Goal: Ask a question

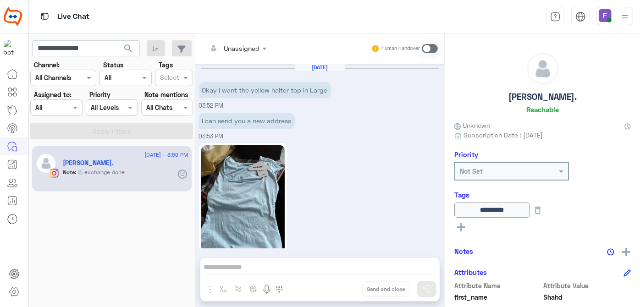
scroll to position [293, 0]
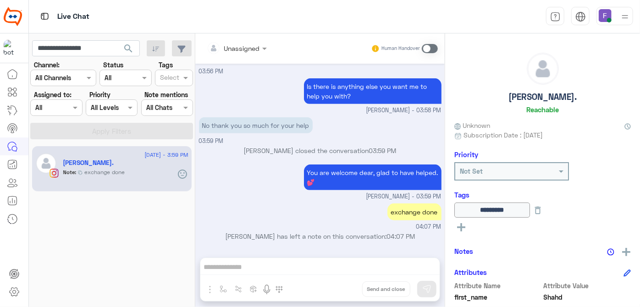
type input "**********"
click at [117, 40] on button "search" at bounding box center [128, 50] width 22 height 20
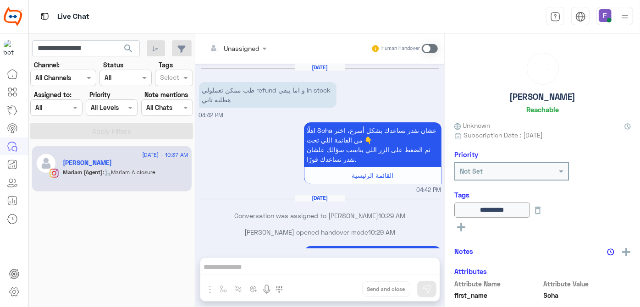
scroll to position [238, 0]
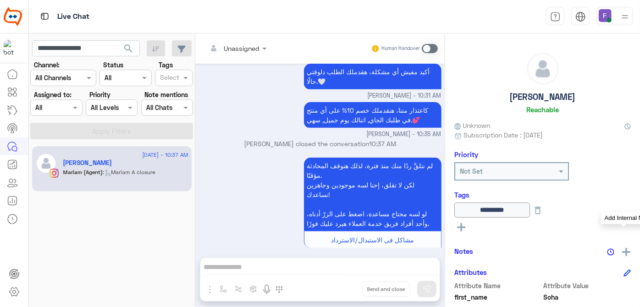
click at [622, 249] on img at bounding box center [626, 252] width 8 height 8
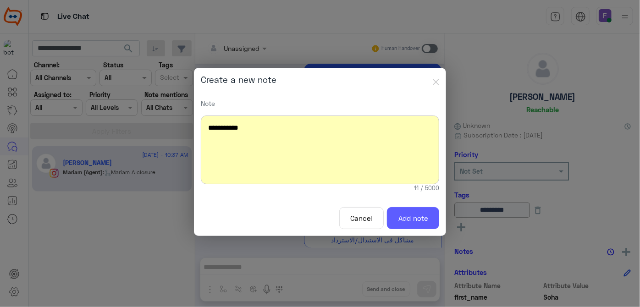
drag, startPoint x: 395, startPoint y: 204, endPoint x: 415, endPoint y: 226, distance: 29.5
click at [415, 226] on div "Cancel Add note" at bounding box center [320, 218] width 252 height 37
click at [415, 226] on button "Add note" at bounding box center [413, 218] width 52 height 22
